Goal: Find specific page/section: Find specific page/section

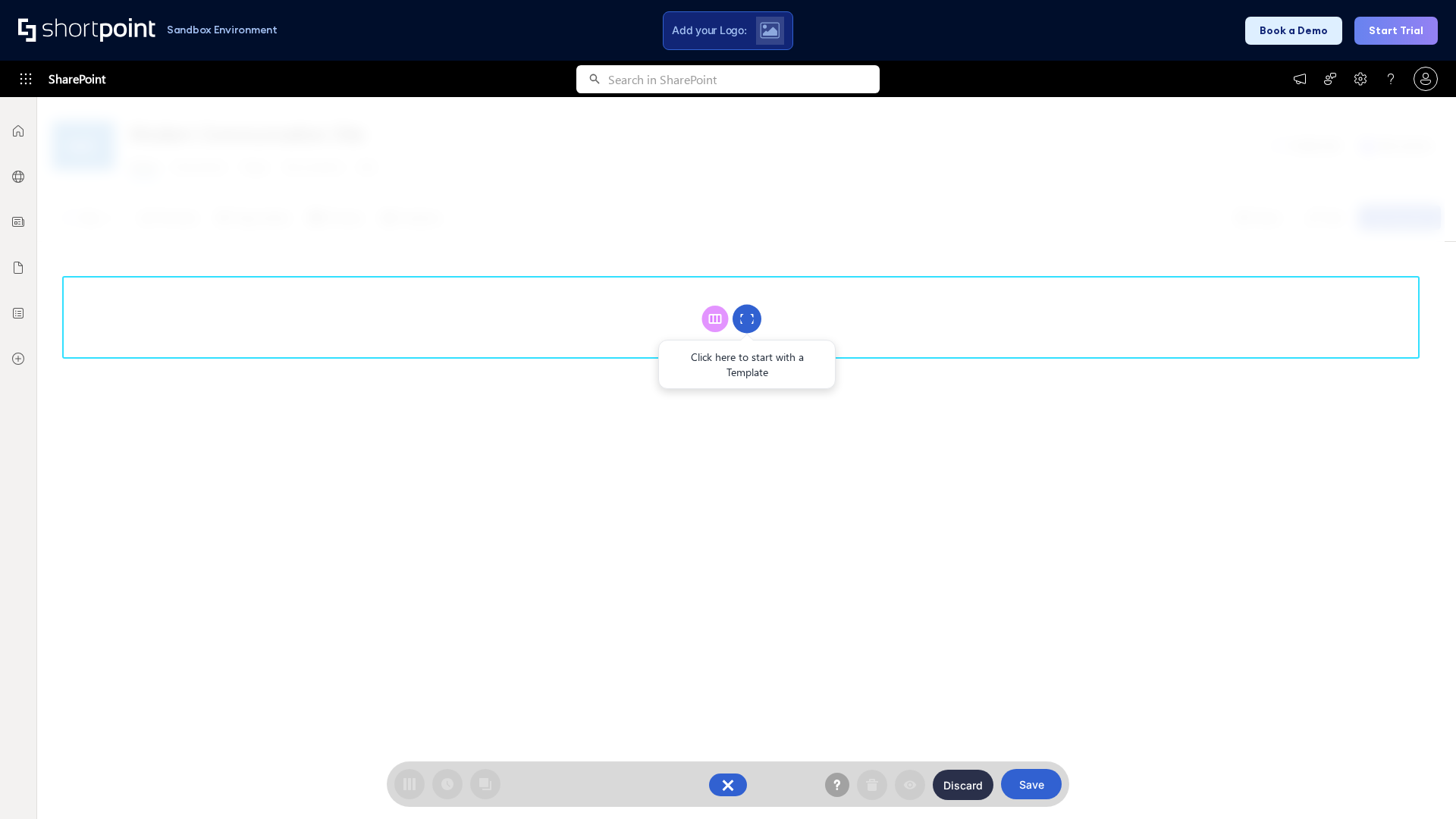
click at [747, 318] on circle at bounding box center [747, 319] width 29 height 29
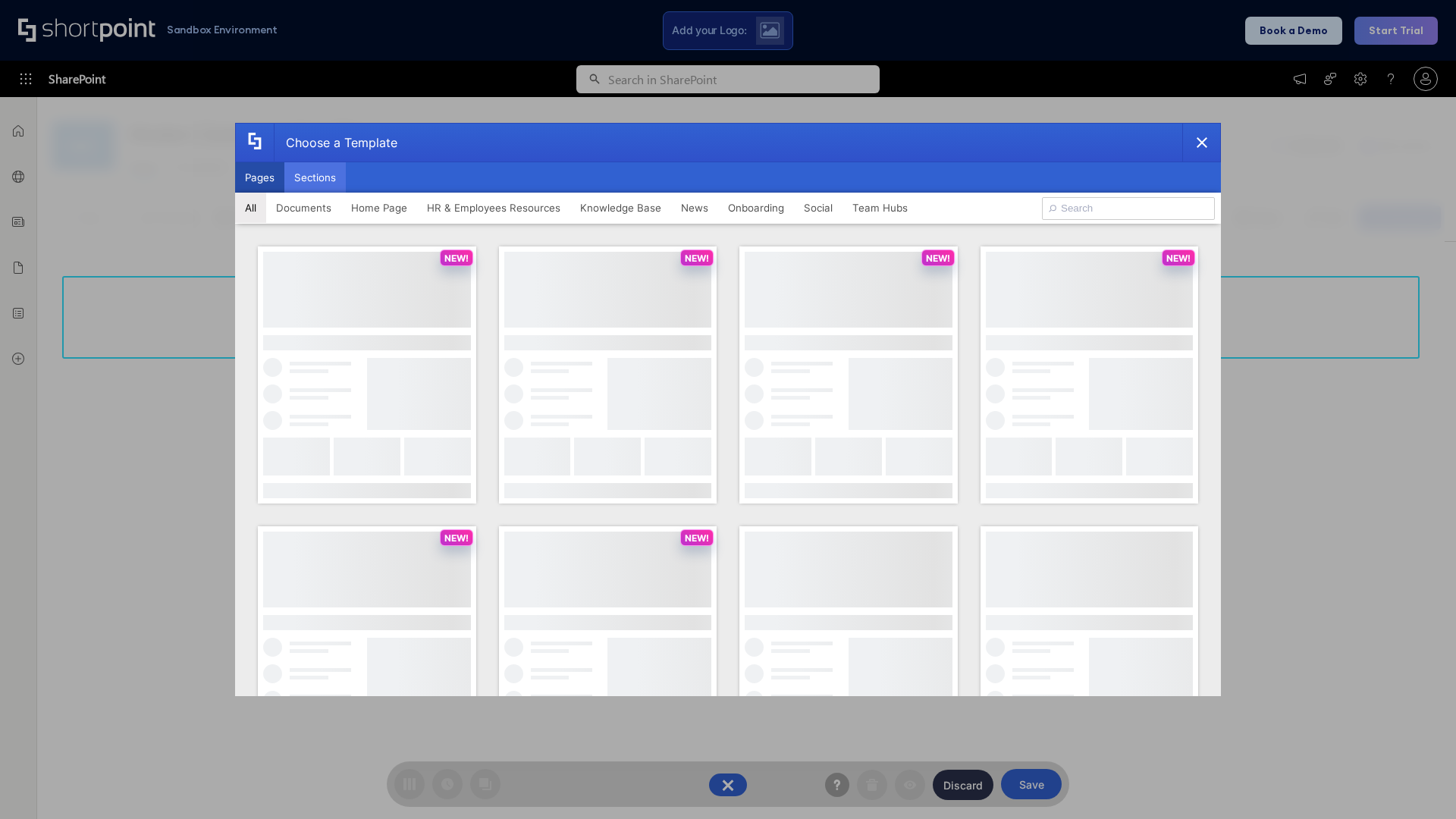
click at [315, 178] on button "Sections" at bounding box center [314, 178] width 61 height 30
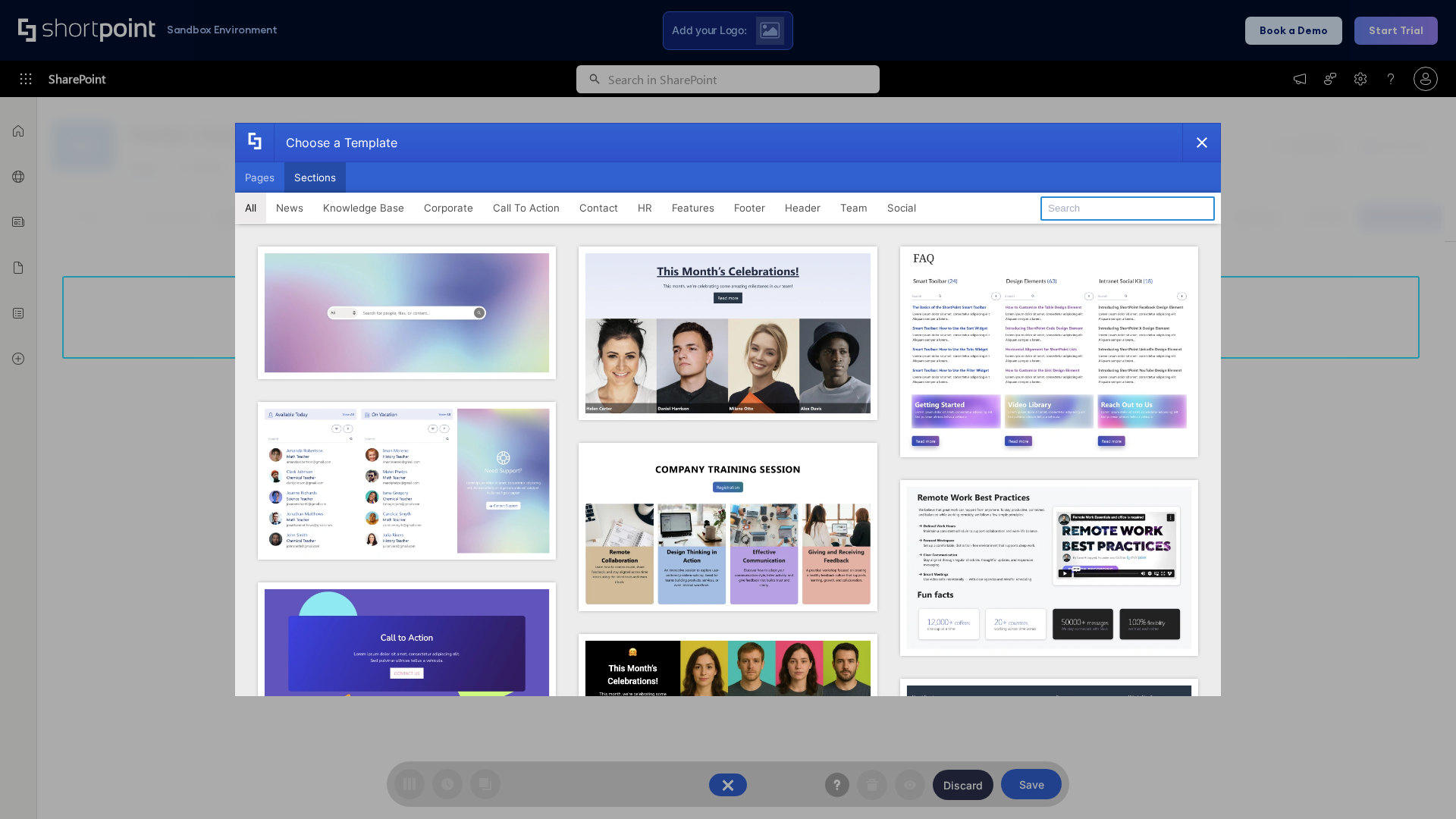
type input "Teams Basics"
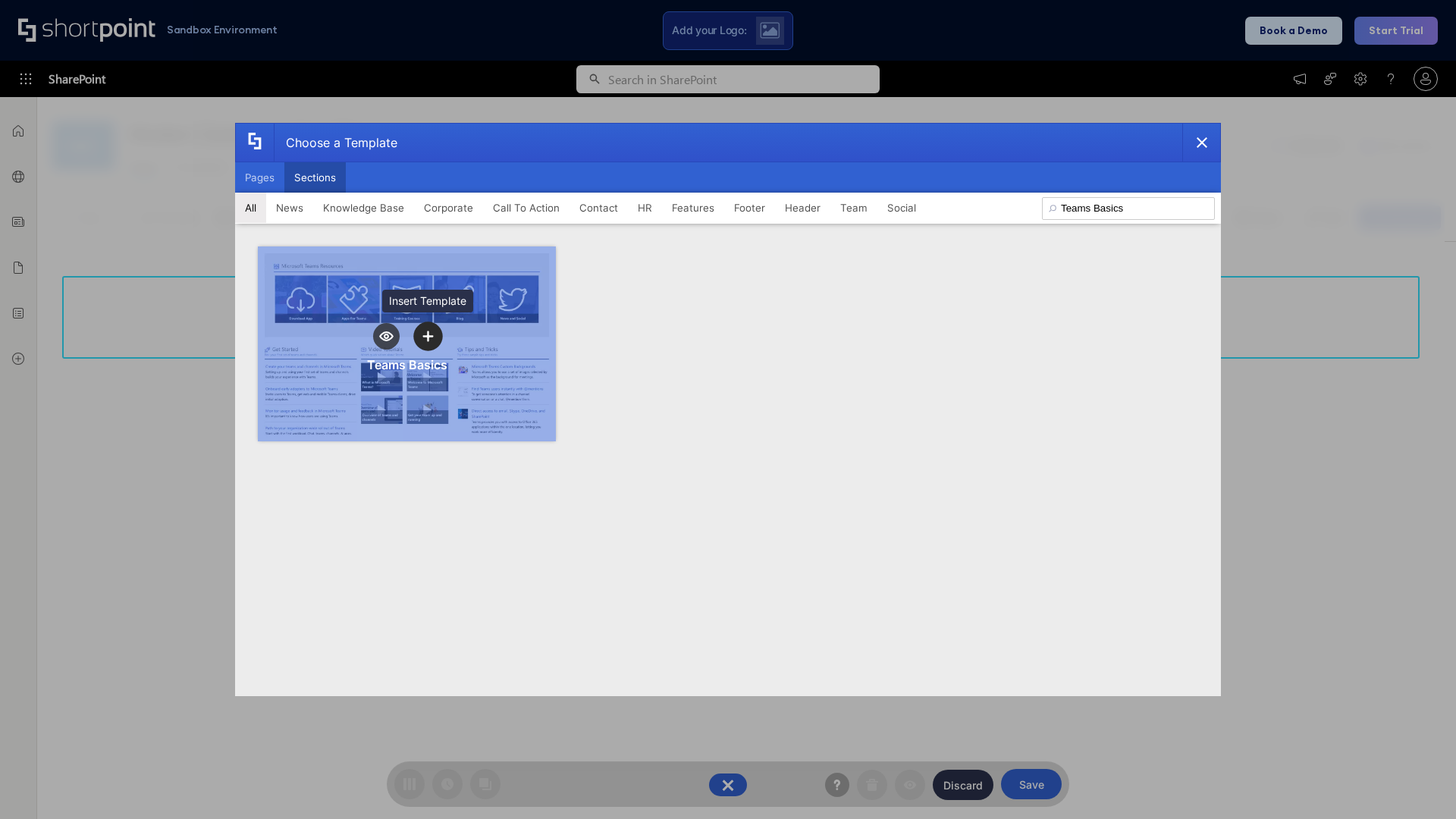
click at [428, 336] on icon "template selector" at bounding box center [427, 336] width 10 height 10
